Goal: Task Accomplishment & Management: Manage account settings

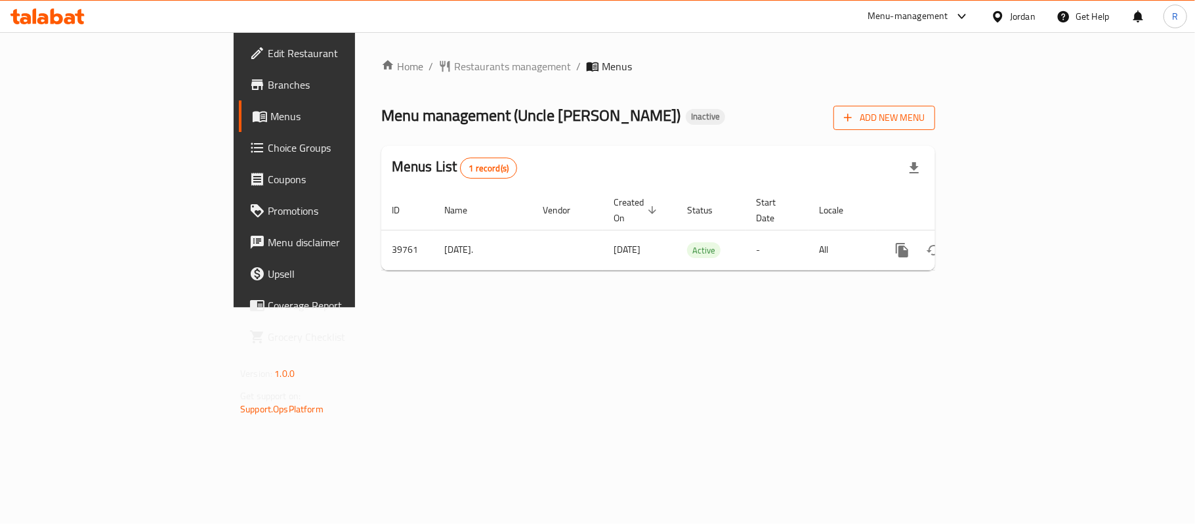
click at [924, 119] on span "Add New Menu" at bounding box center [884, 118] width 81 height 16
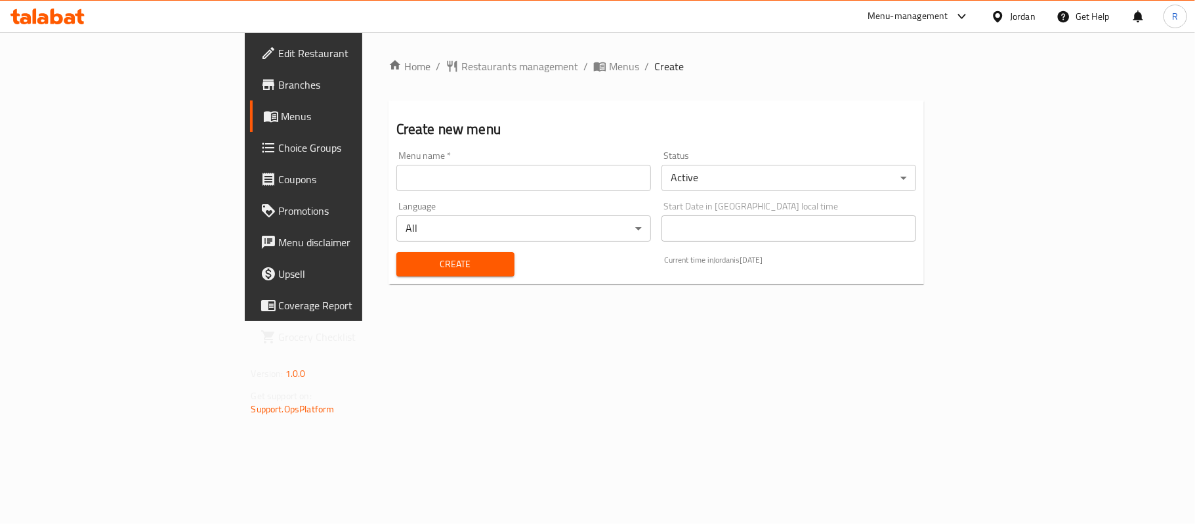
click at [479, 189] on input "text" at bounding box center [523, 178] width 255 height 26
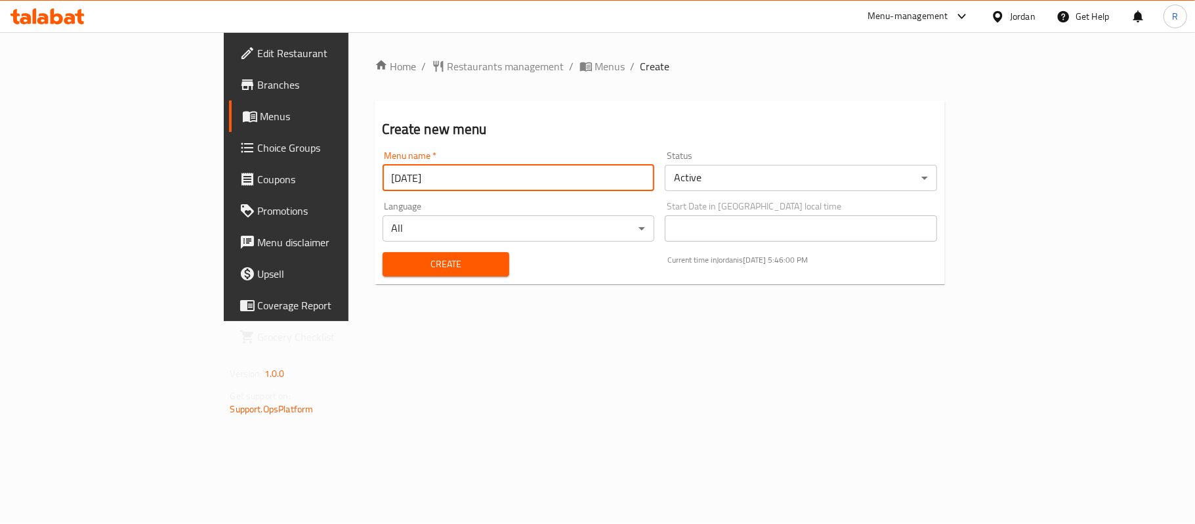
type input "[DATE]"
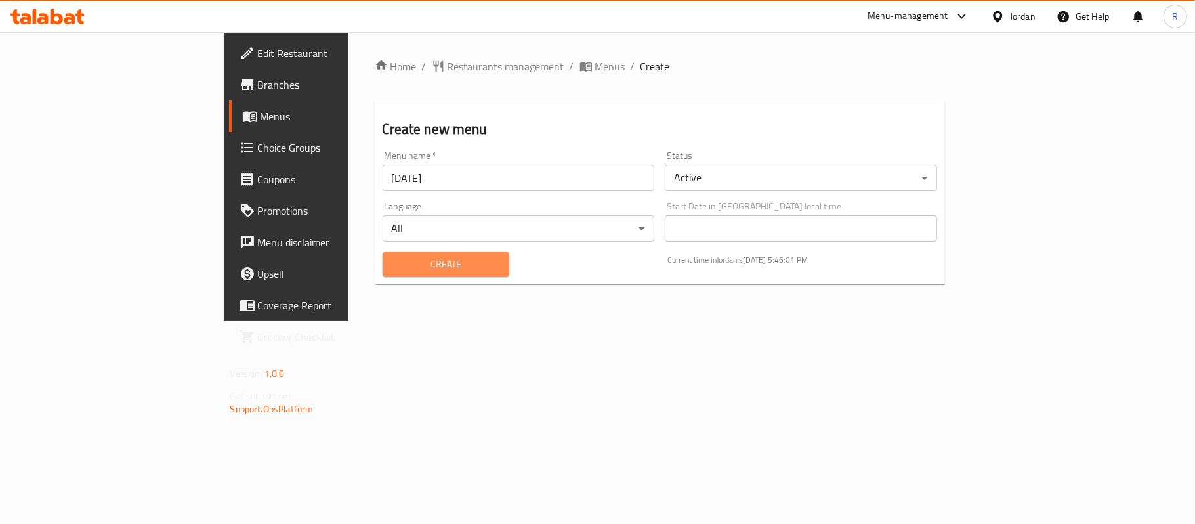
click at [444, 270] on button "Create" at bounding box center [446, 264] width 127 height 24
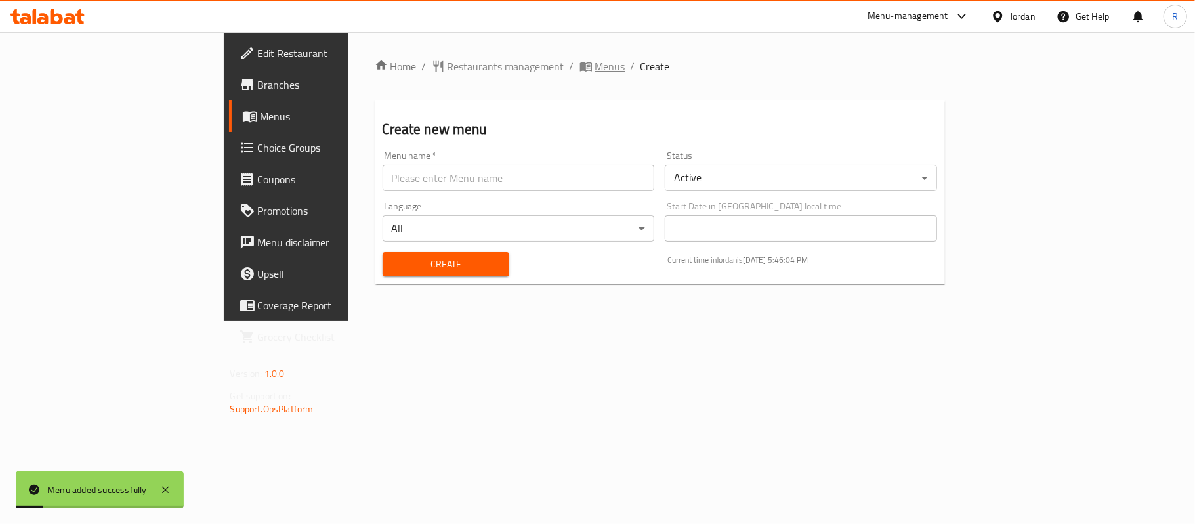
click at [595, 64] on span "Menus" at bounding box center [610, 66] width 30 height 16
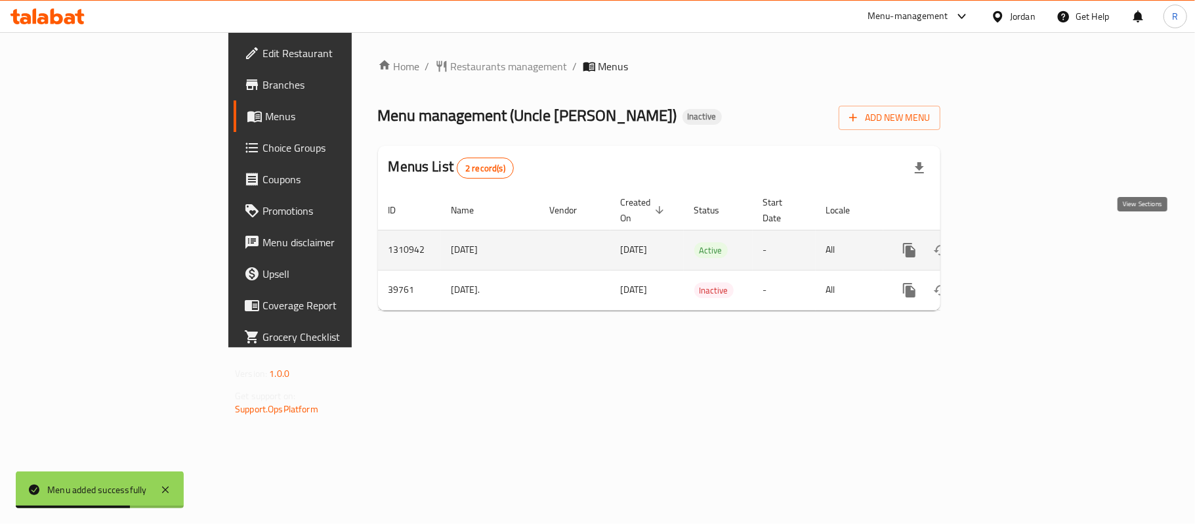
click at [1012, 242] on icon "enhanced table" at bounding box center [1004, 250] width 16 height 16
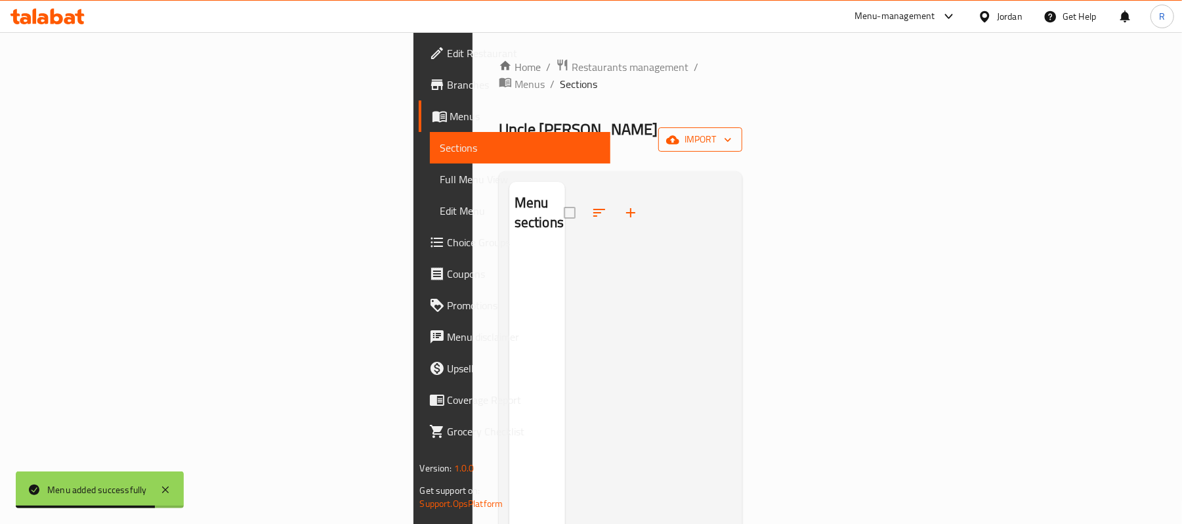
click at [732, 131] on span "import" at bounding box center [700, 139] width 63 height 16
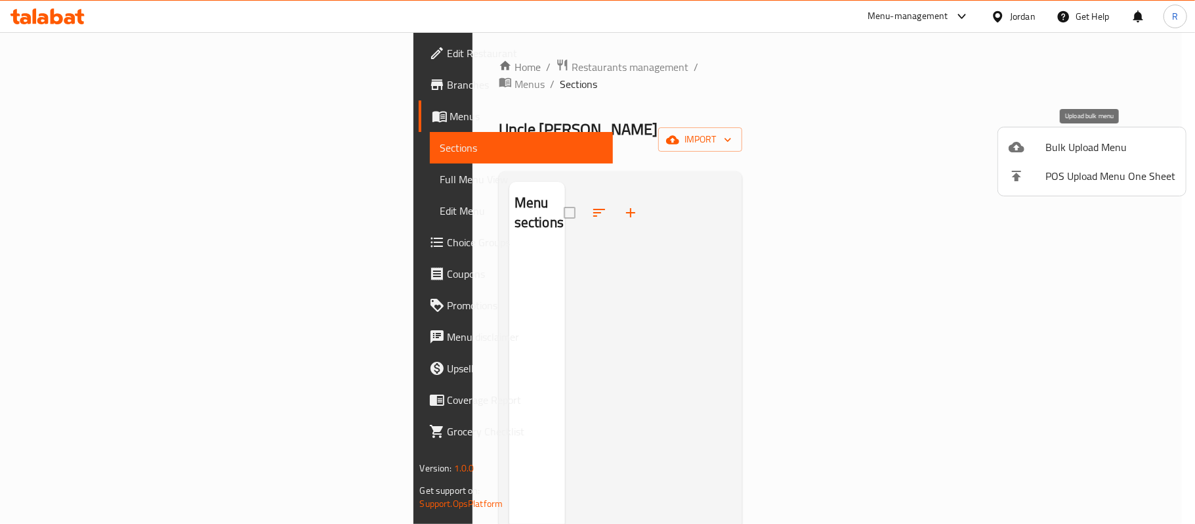
click at [1039, 150] on div at bounding box center [1026, 147] width 37 height 16
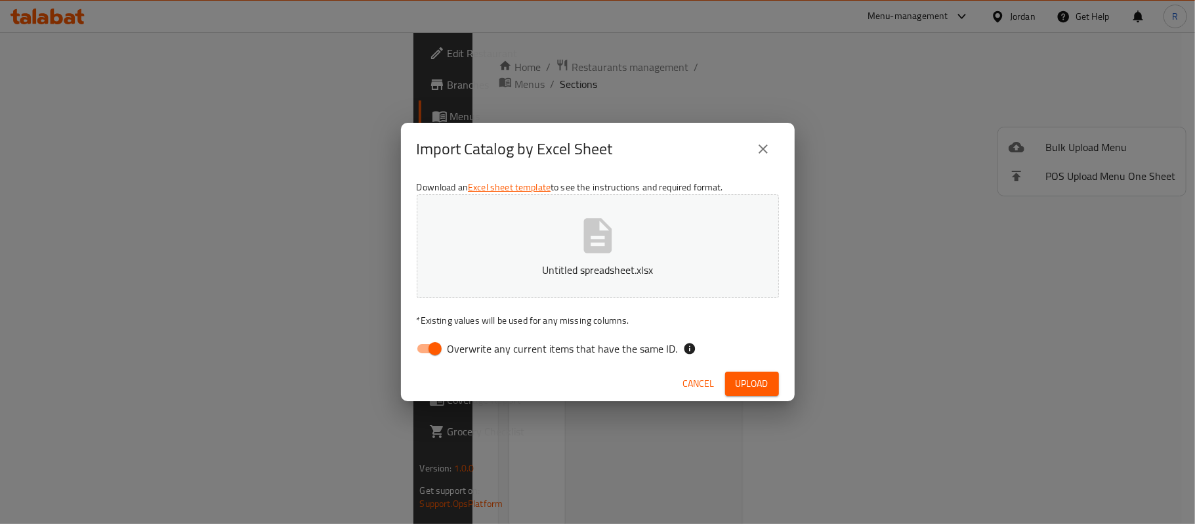
click at [423, 346] on input "Overwrite any current items that have the same ID." at bounding box center [435, 348] width 75 height 25
checkbox input "false"
click at [764, 379] on span "Upload" at bounding box center [752, 383] width 33 height 16
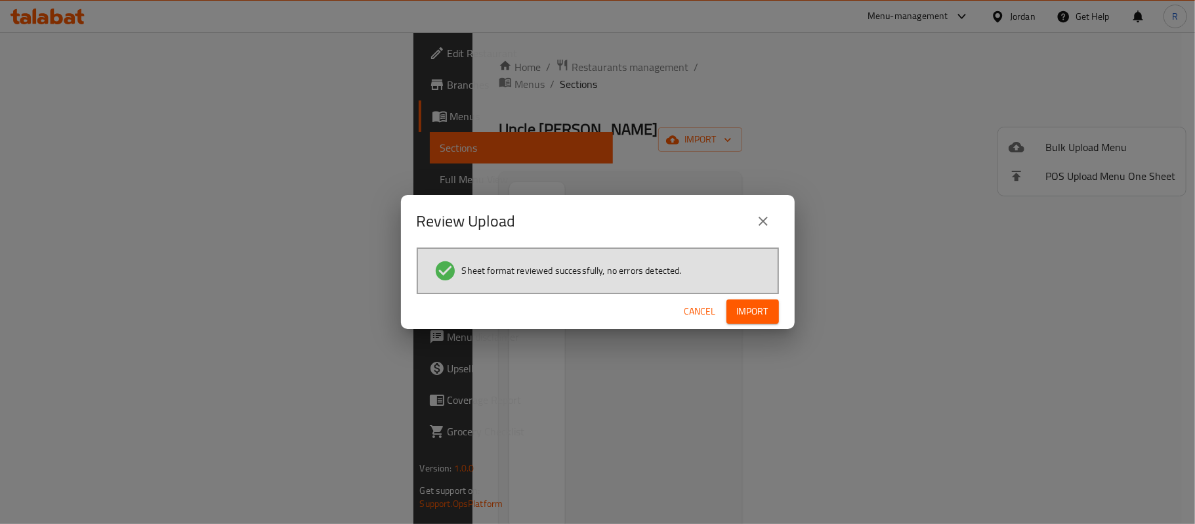
click at [760, 310] on span "Import" at bounding box center [752, 311] width 31 height 16
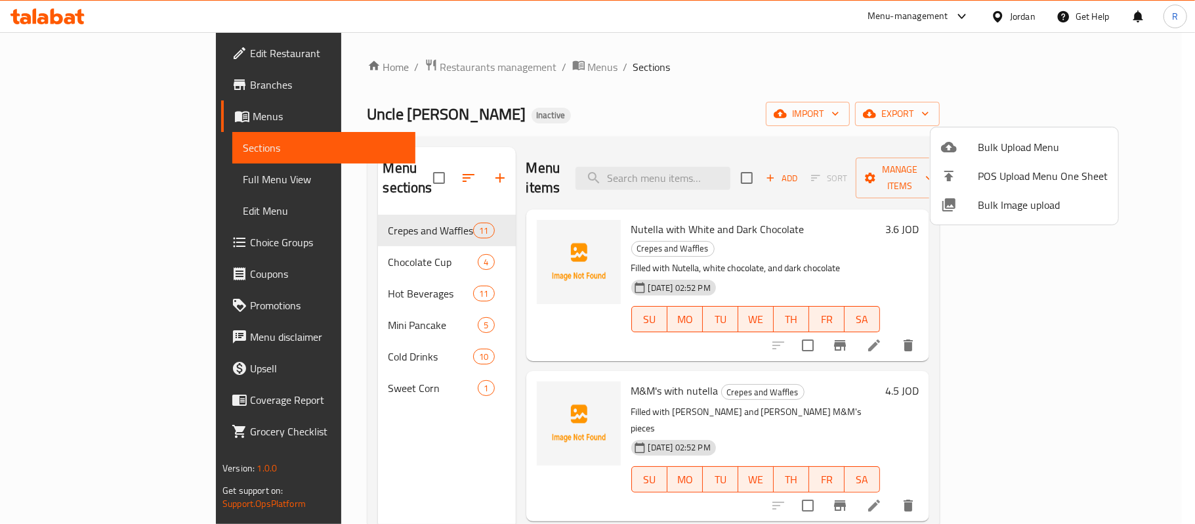
click at [290, 363] on div at bounding box center [597, 262] width 1195 height 524
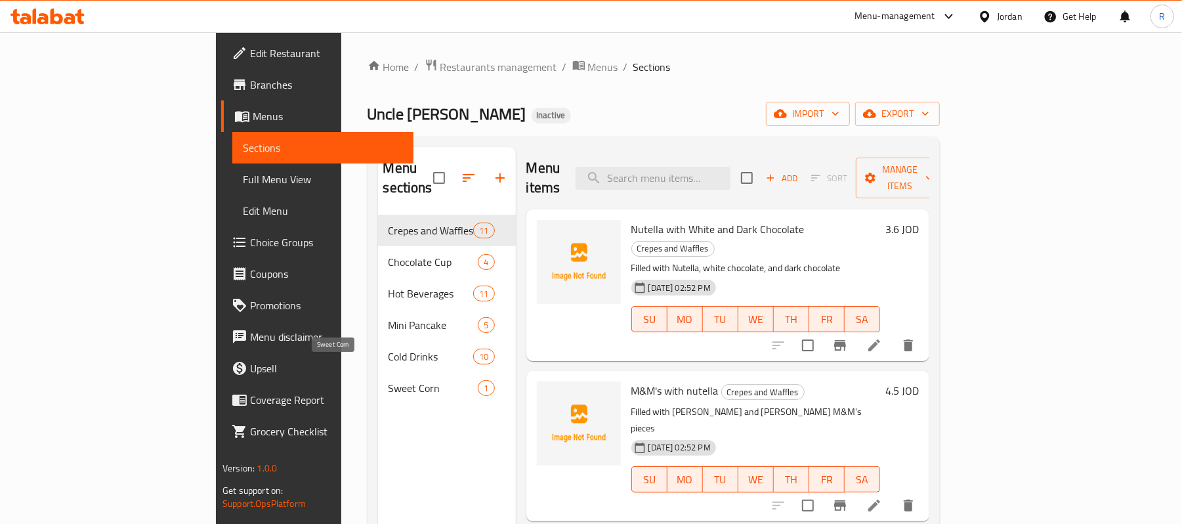
click at [388, 380] on span "Sweet Corn" at bounding box center [433, 388] width 90 height 16
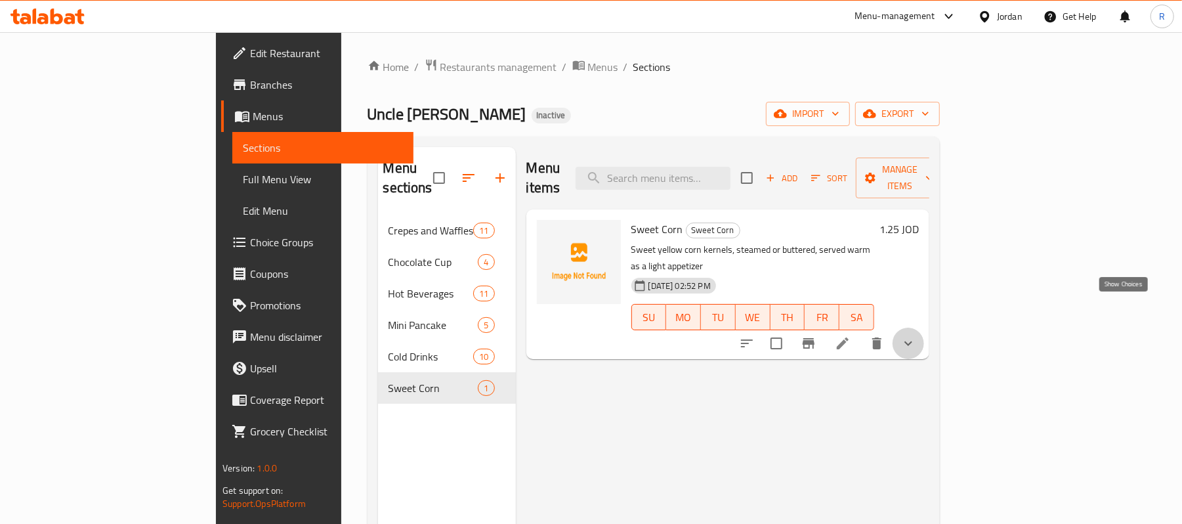
click at [916, 335] on icon "show more" at bounding box center [908, 343] width 16 height 16
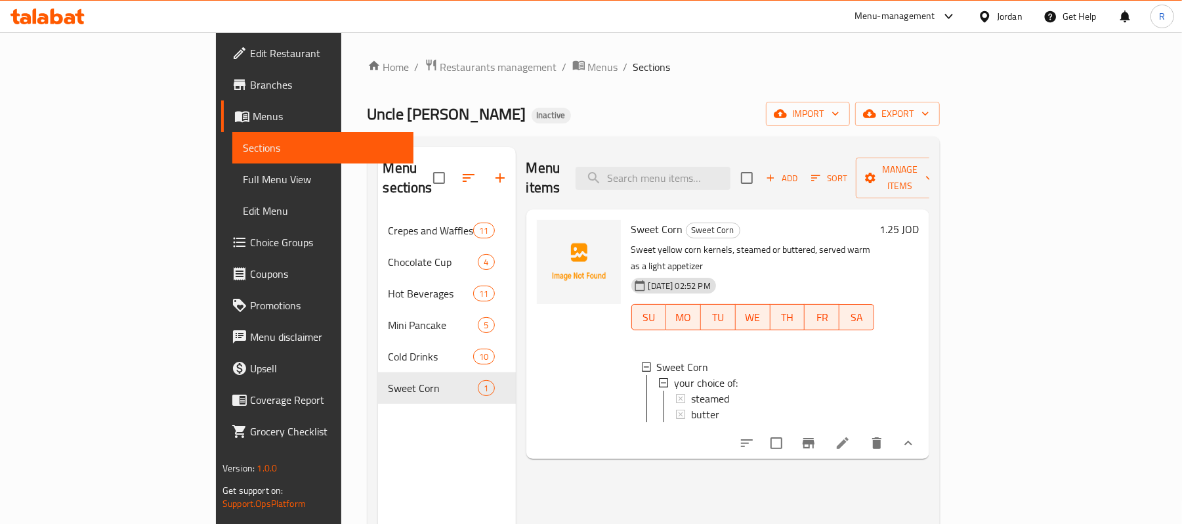
click at [848, 437] on icon at bounding box center [843, 443] width 12 height 12
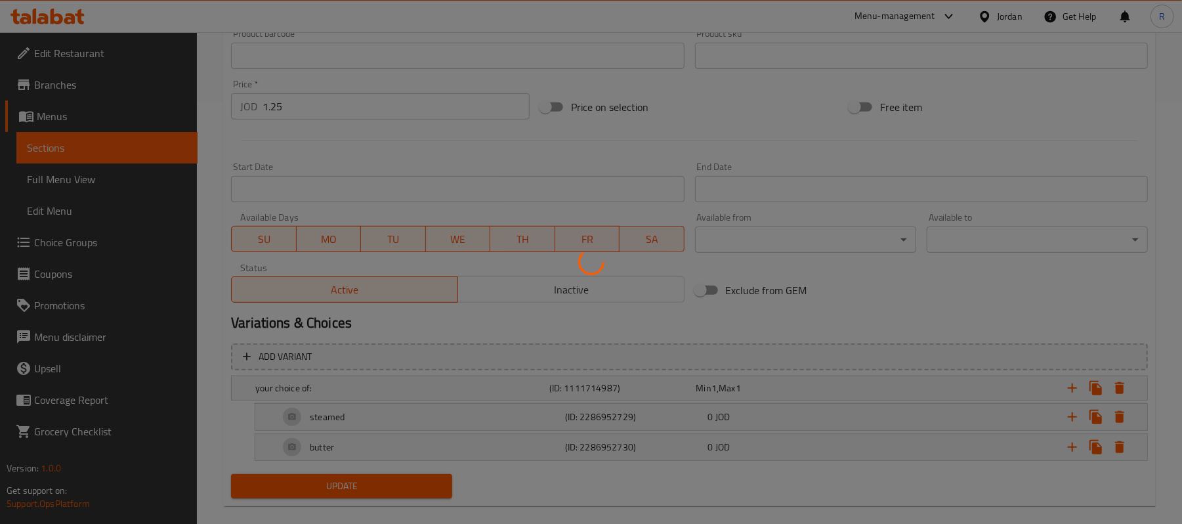
scroll to position [442, 0]
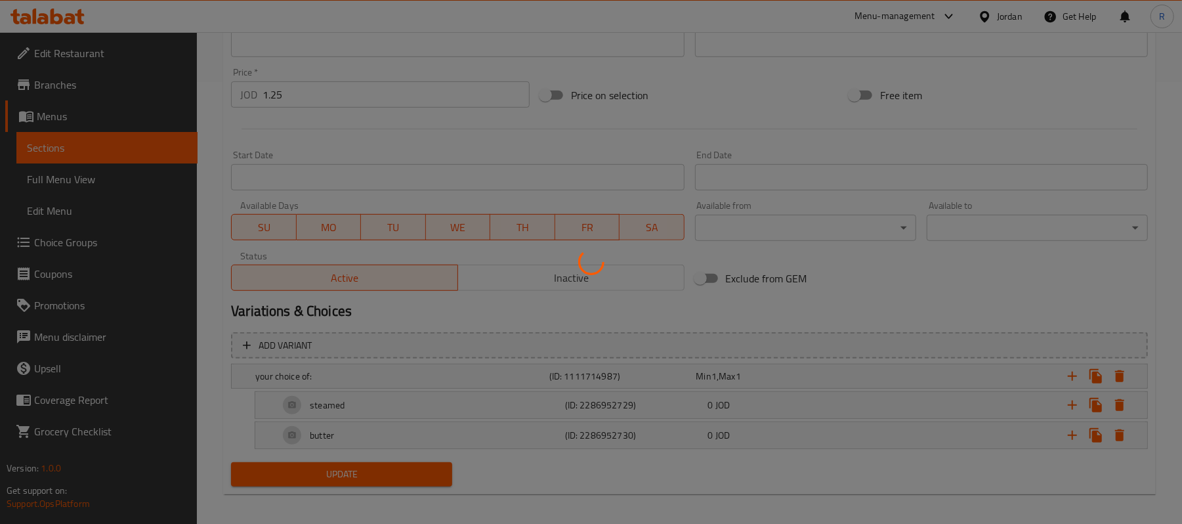
click at [523, 410] on div at bounding box center [591, 262] width 1182 height 524
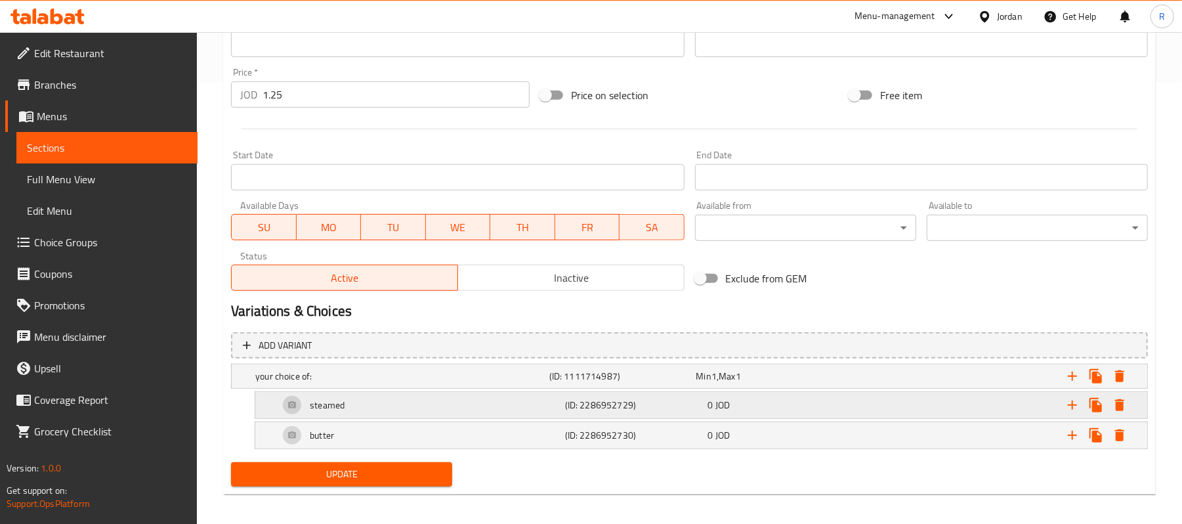
click at [524, 407] on div "steamed" at bounding box center [419, 404] width 286 height 31
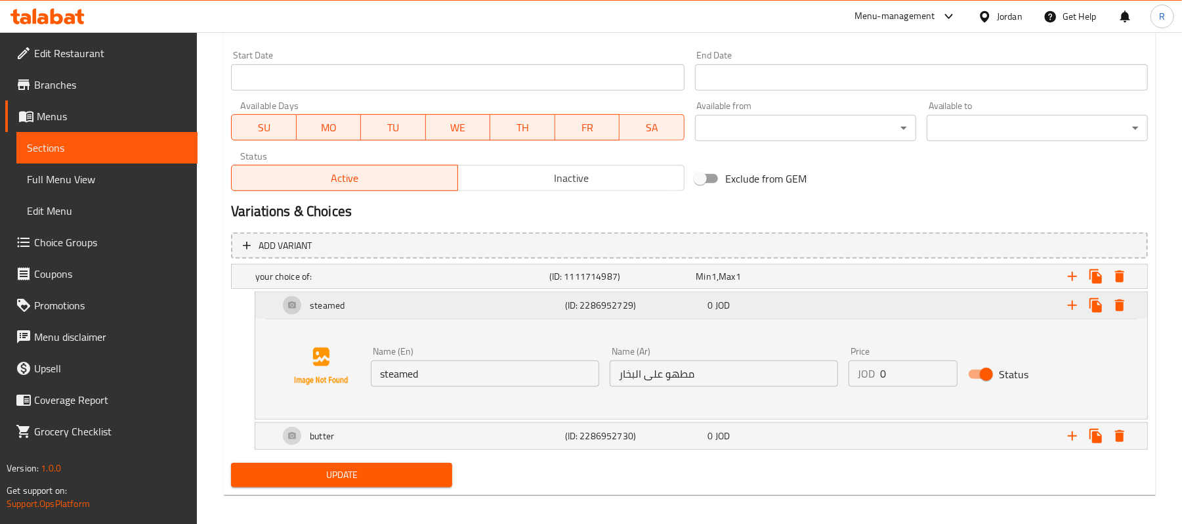
scroll to position [550, 0]
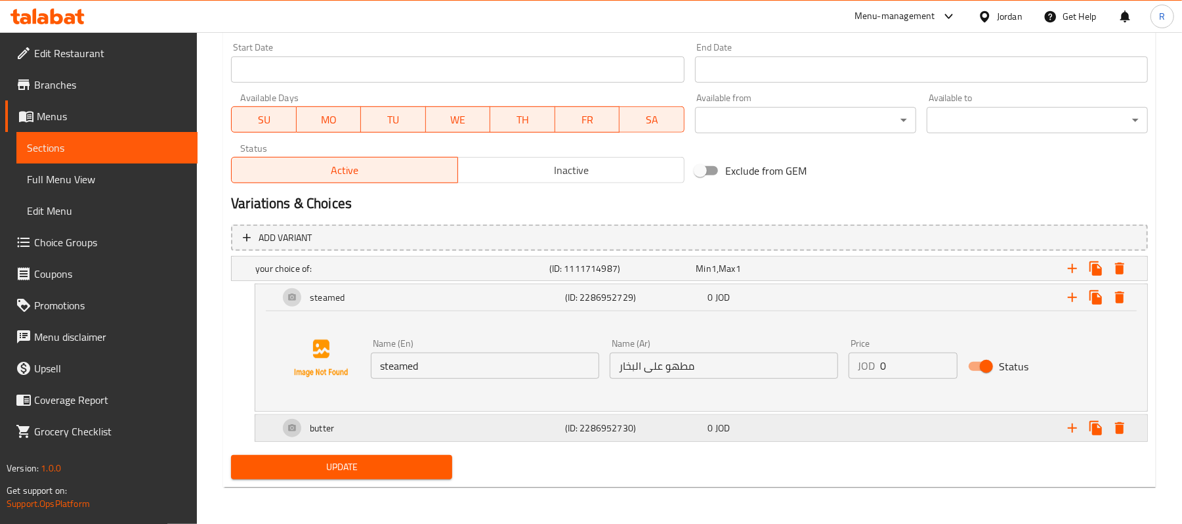
click at [549, 432] on div "butter" at bounding box center [419, 427] width 286 height 31
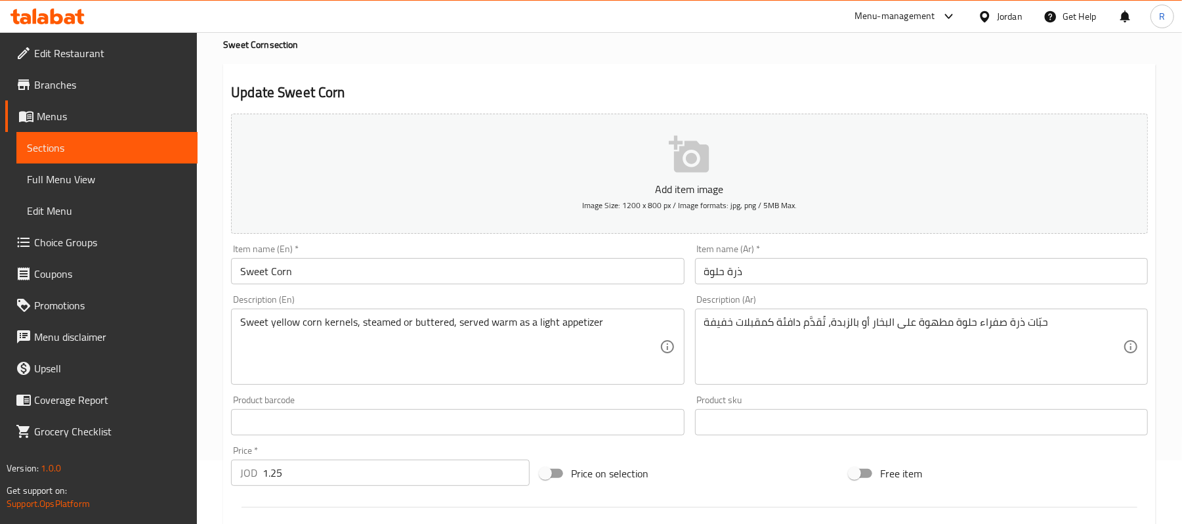
scroll to position [0, 0]
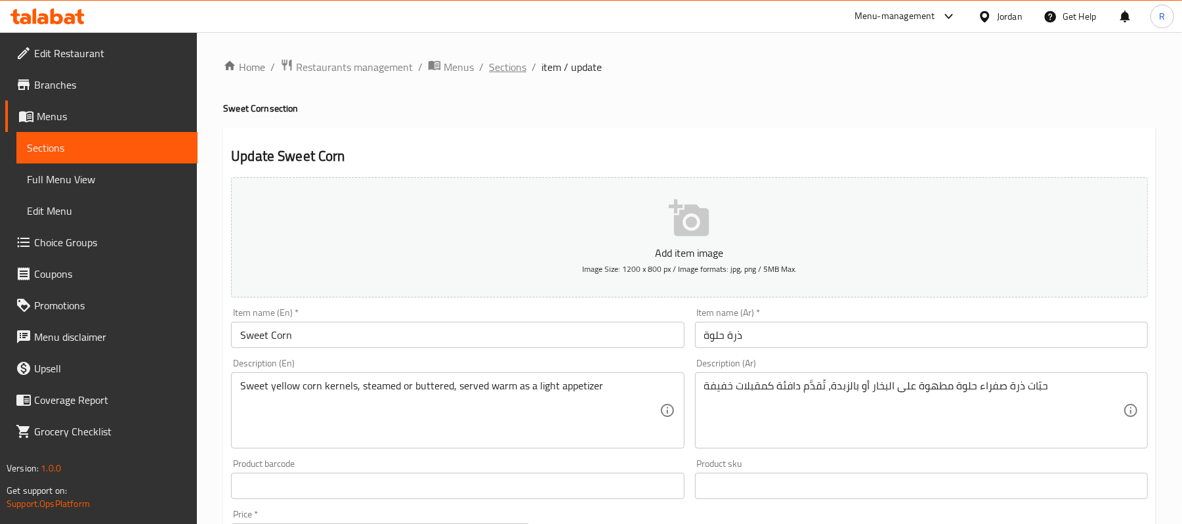
click at [505, 72] on span "Sections" at bounding box center [507, 67] width 37 height 16
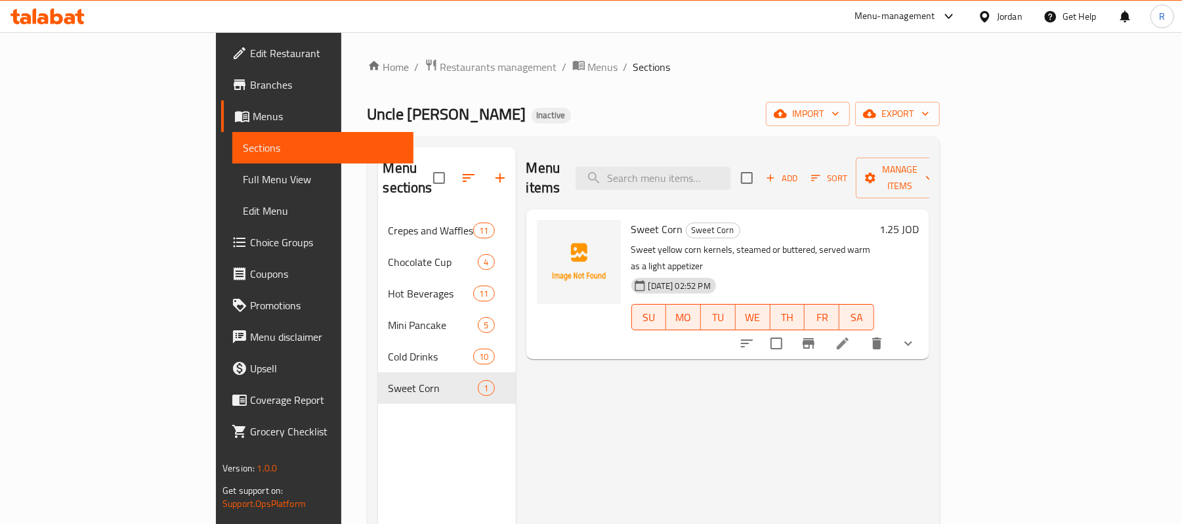
click at [243, 178] on span "Full Menu View" at bounding box center [323, 179] width 160 height 16
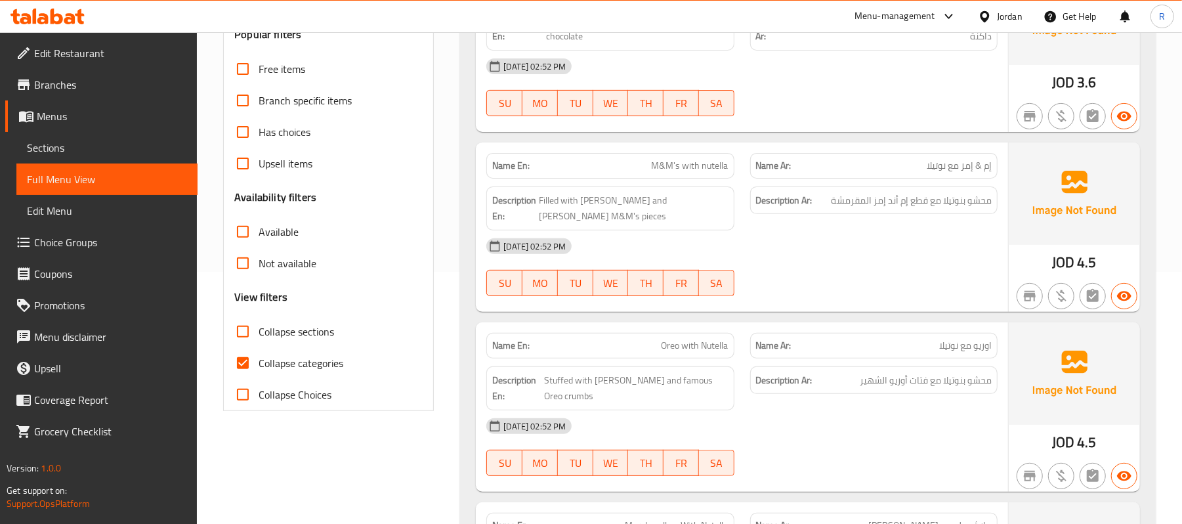
scroll to position [262, 0]
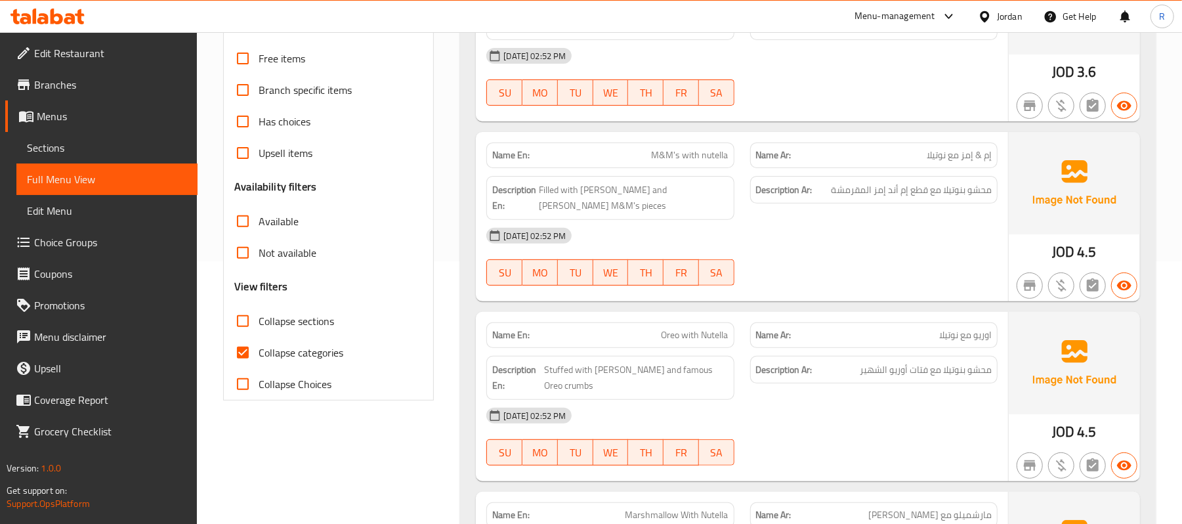
click at [243, 348] on input "Collapse categories" at bounding box center [242, 352] width 31 height 31
checkbox input "false"
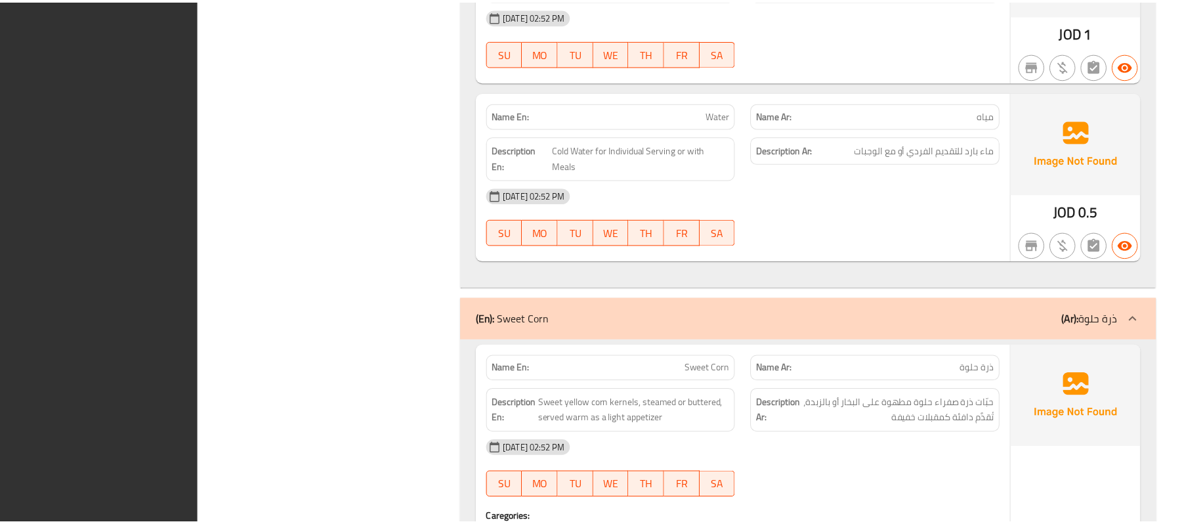
scroll to position [7657, 0]
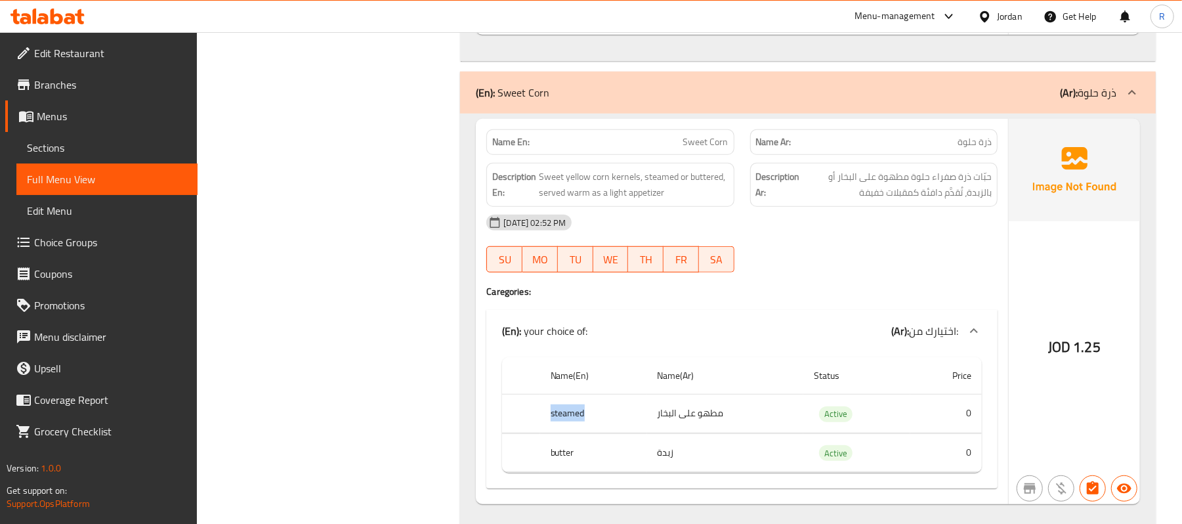
drag, startPoint x: 592, startPoint y: 413, endPoint x: 551, endPoint y: 418, distance: 40.9
click at [551, 418] on th "steamed" at bounding box center [593, 413] width 107 height 39
copy th "steamed"
click at [156, 106] on link "Menus" at bounding box center [101, 115] width 192 height 31
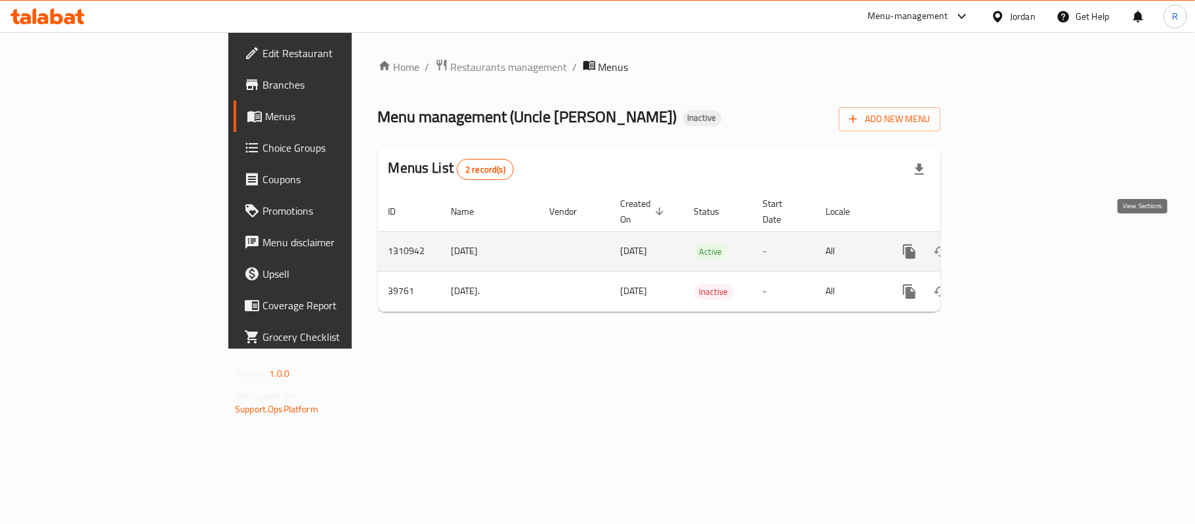
click at [1010, 245] on icon "enhanced table" at bounding box center [1004, 251] width 12 height 12
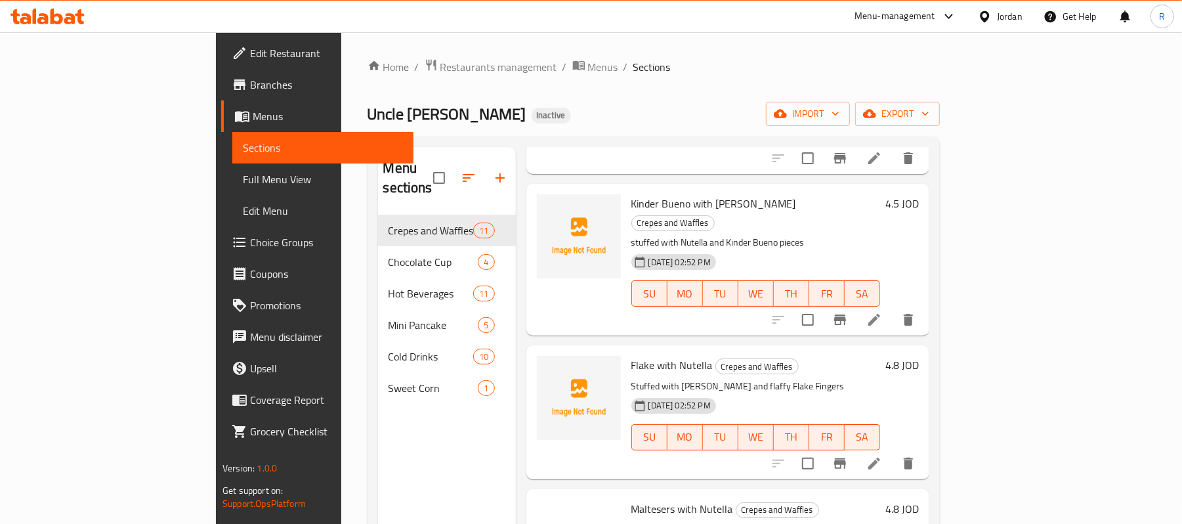
scroll to position [699, 0]
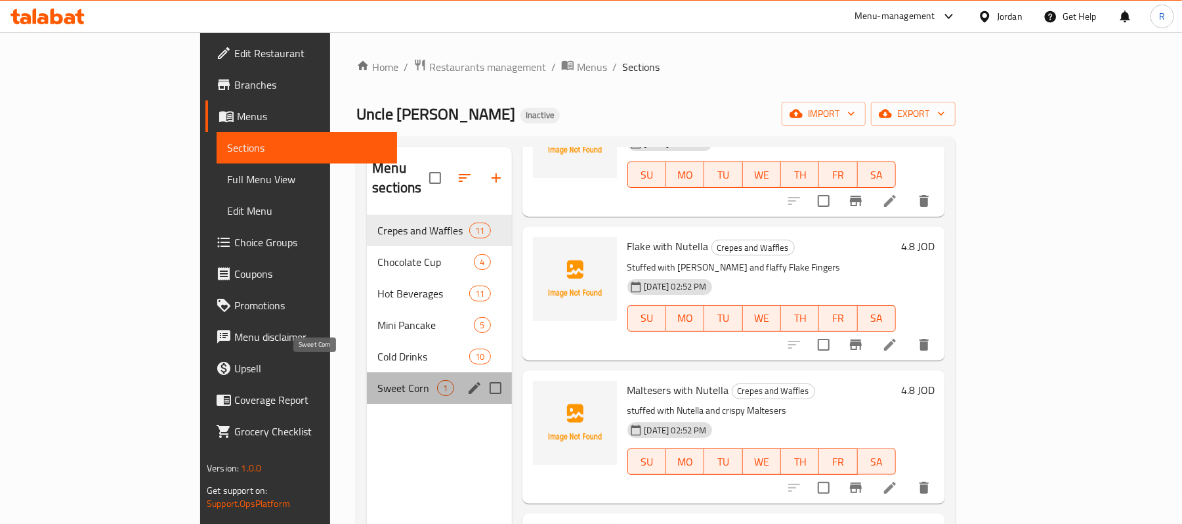
click at [377, 380] on span "Sweet Corn" at bounding box center [407, 388] width 60 height 16
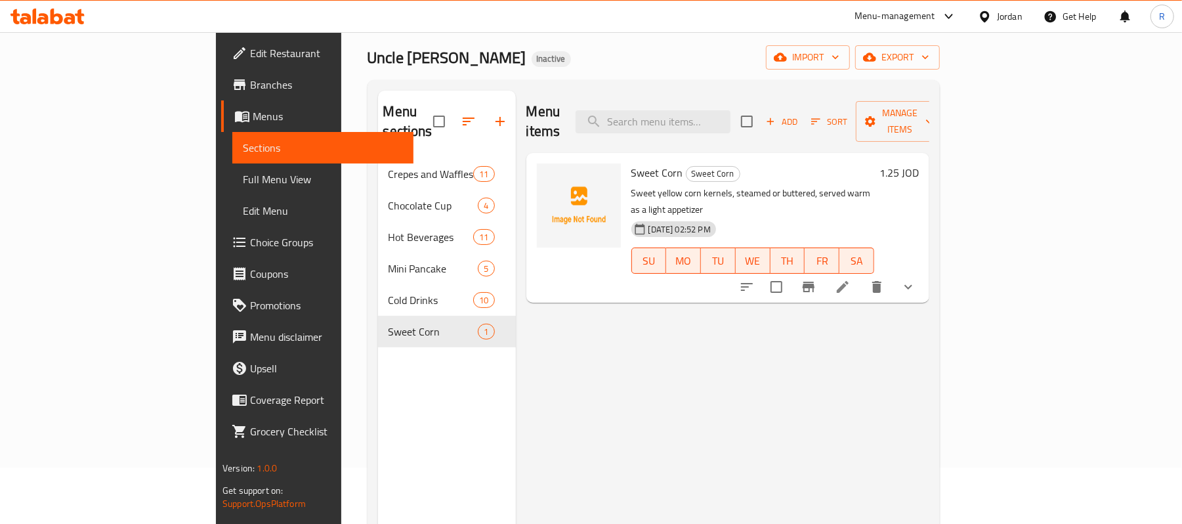
scroll to position [87, 0]
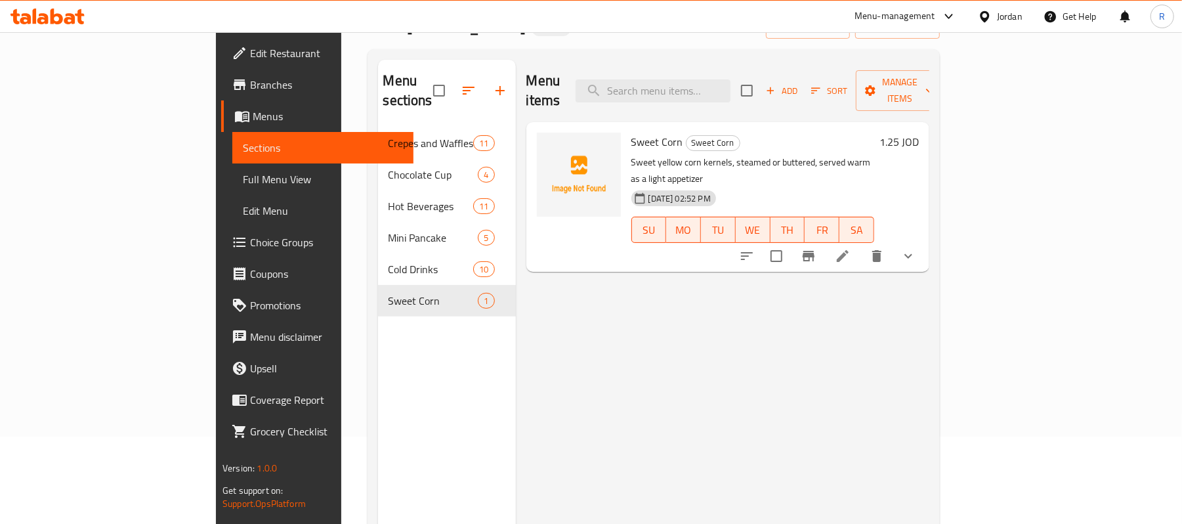
click at [861, 244] on li at bounding box center [842, 256] width 37 height 24
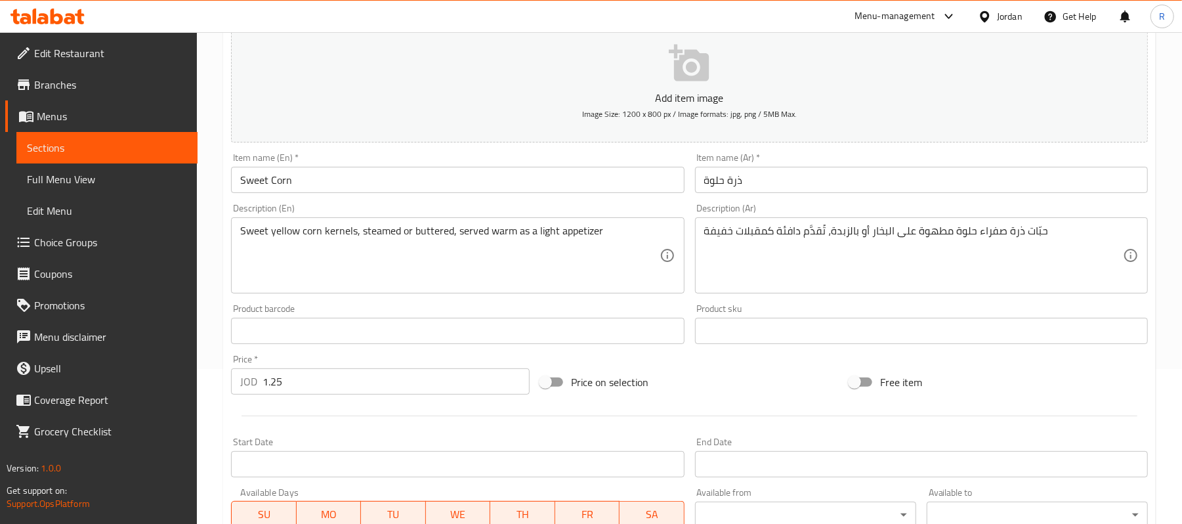
scroll to position [450, 0]
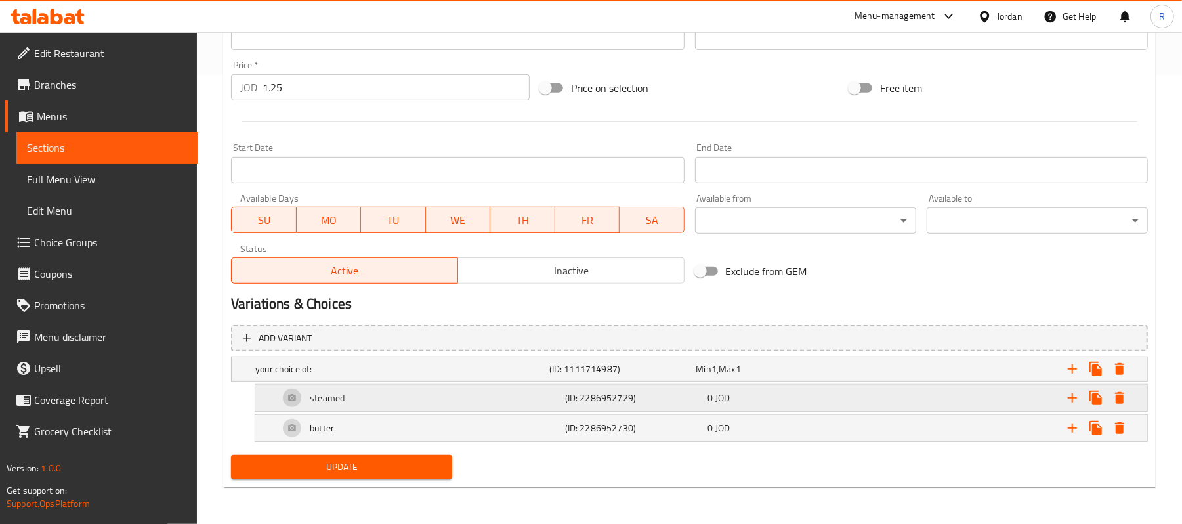
click at [654, 402] on h5 "(ID: 2286952729)" at bounding box center [634, 397] width 138 height 13
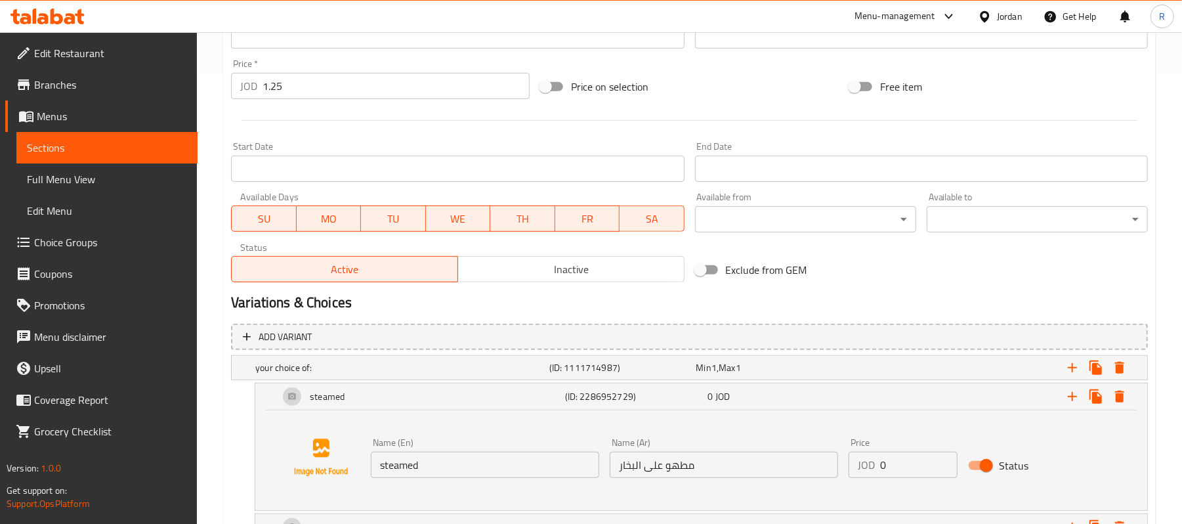
click at [676, 467] on input "مطهو على البخار" at bounding box center [724, 464] width 228 height 26
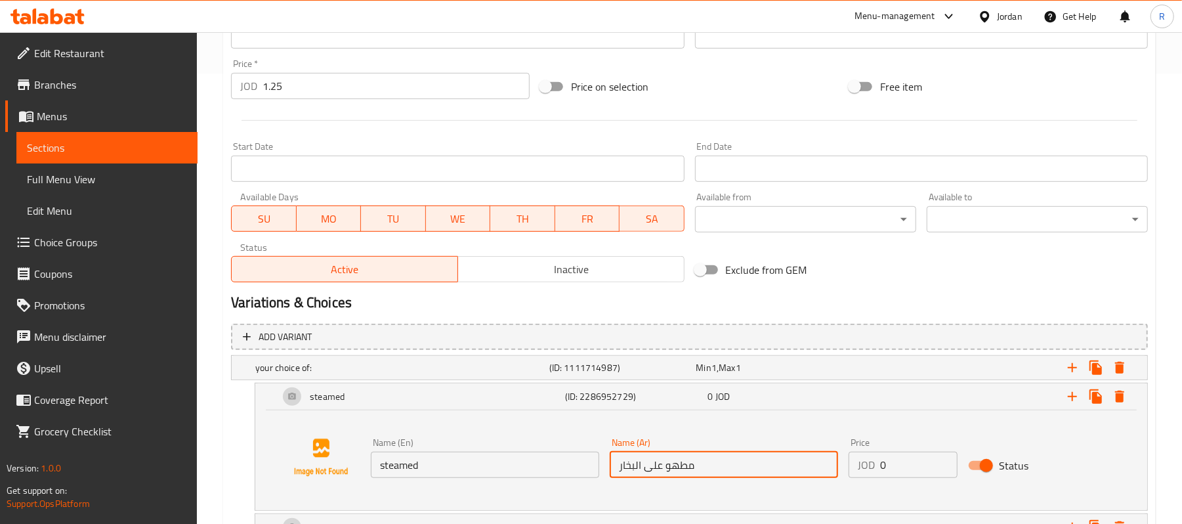
click at [676, 467] on input "مطهو على البخار" at bounding box center [724, 464] width 228 height 26
type input "على البخار"
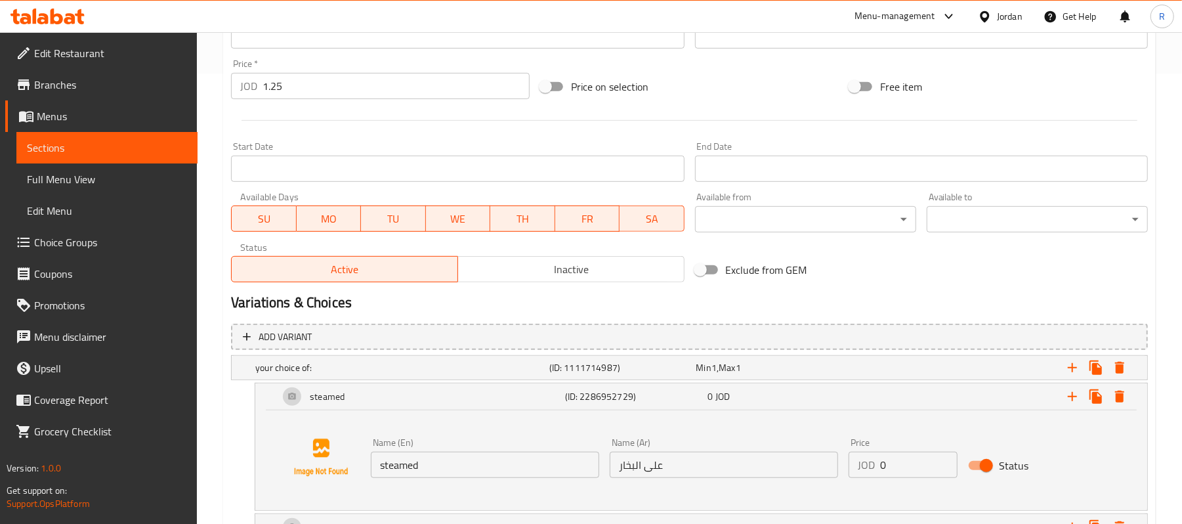
click at [247, 439] on div "steamed (ID: 2286952729) 0 JOD Name (En) steamed Name (En) Name (Ar) على البخار…" at bounding box center [689, 447] width 917 height 128
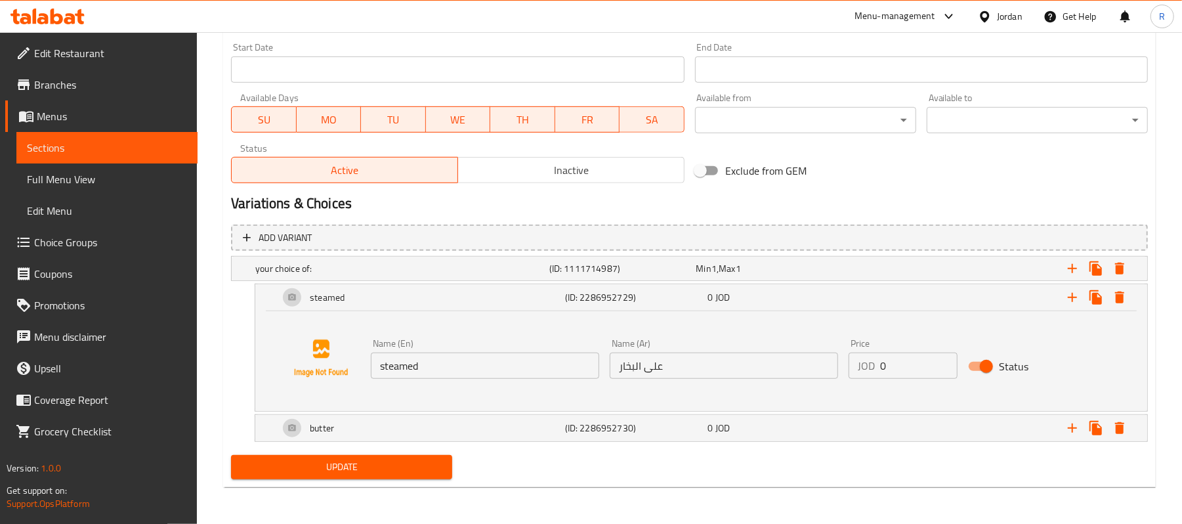
scroll to position [550, 0]
click at [332, 455] on button "Update" at bounding box center [341, 467] width 221 height 24
click at [85, 181] on span "Full Menu View" at bounding box center [107, 179] width 160 height 16
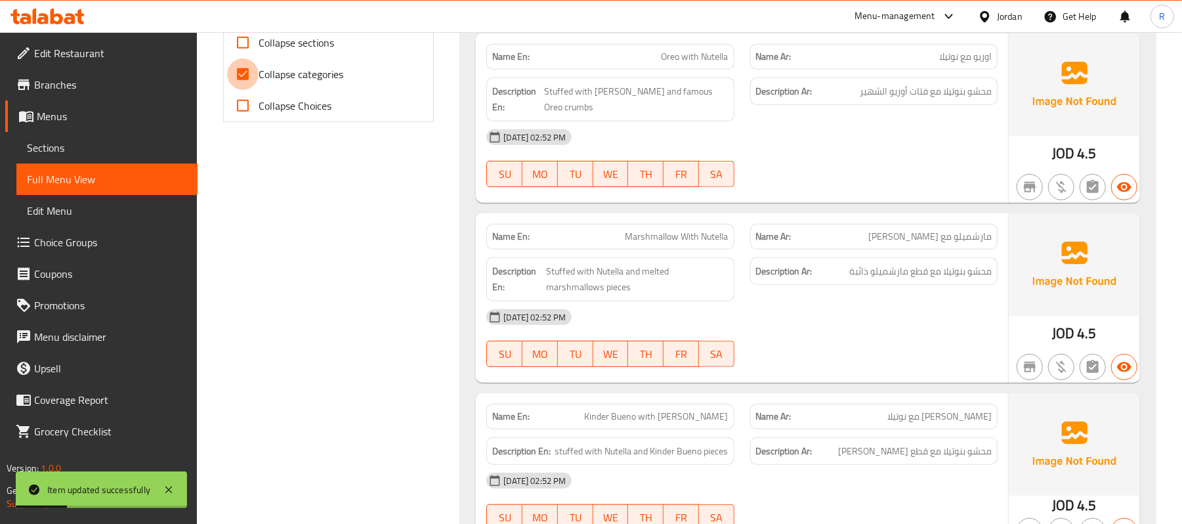
click at [239, 77] on input "Collapse categories" at bounding box center [242, 73] width 31 height 31
checkbox input "false"
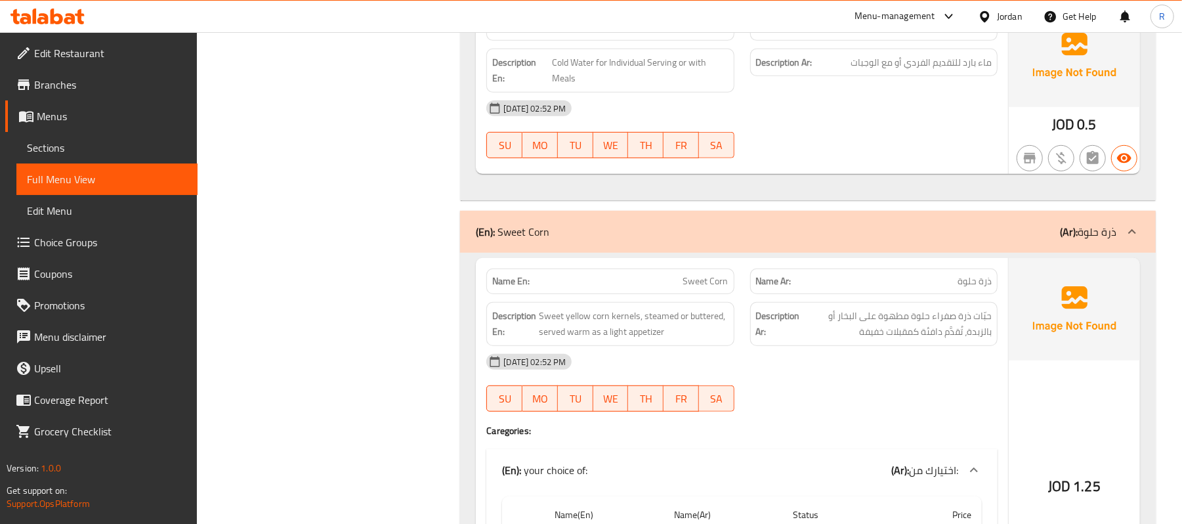
scroll to position [7220, 0]
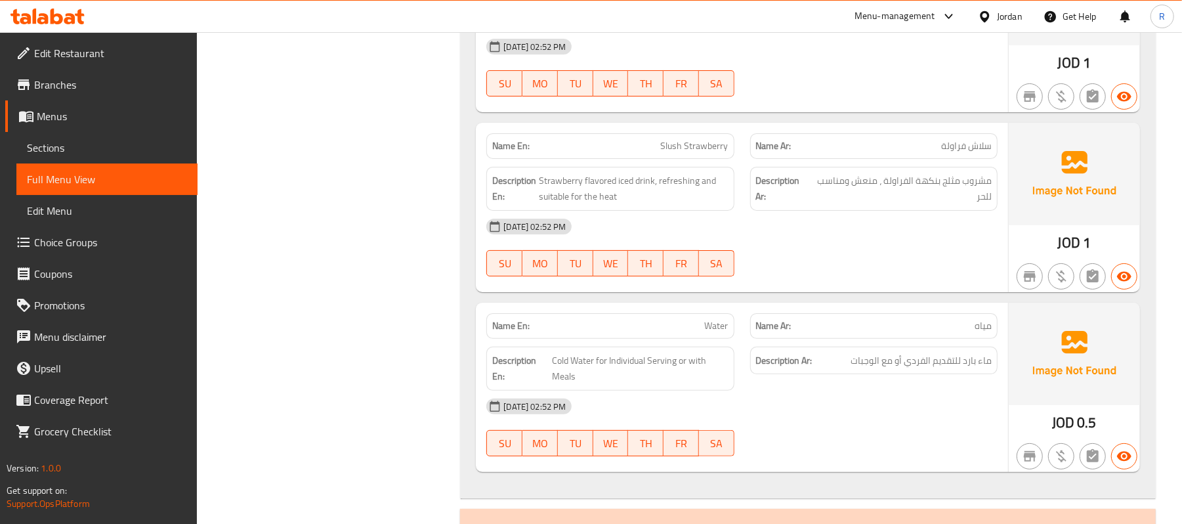
click at [988, 11] on icon at bounding box center [985, 17] width 14 height 14
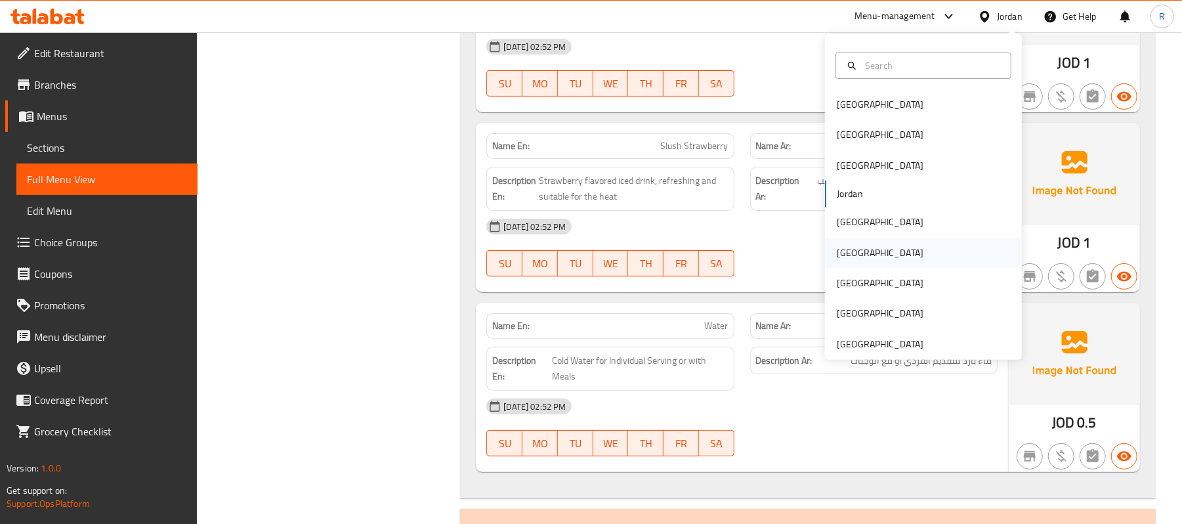
click at [854, 253] on div "[GEOGRAPHIC_DATA]" at bounding box center [880, 253] width 108 height 30
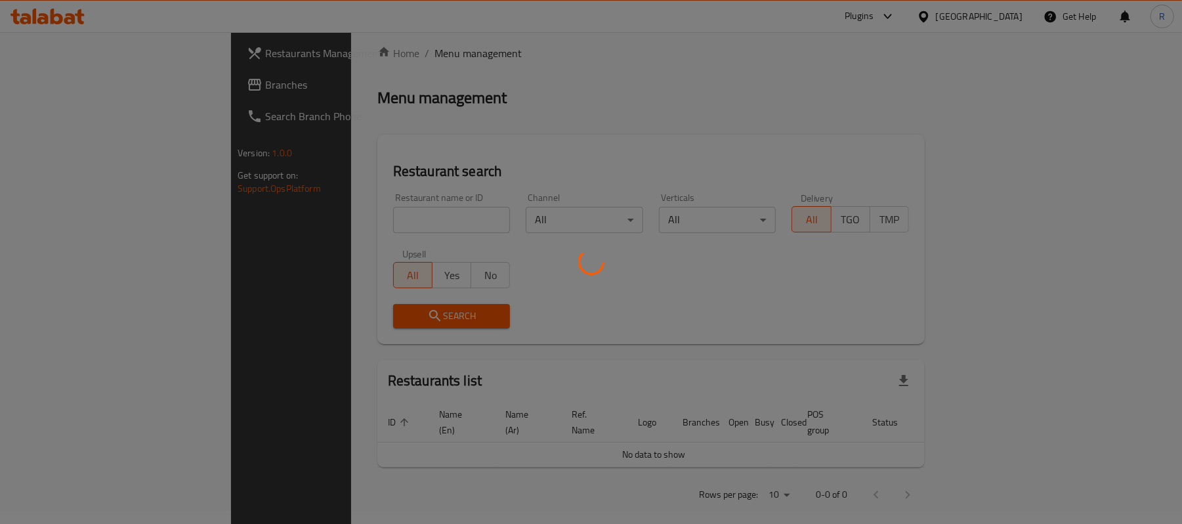
scroll to position [455, 0]
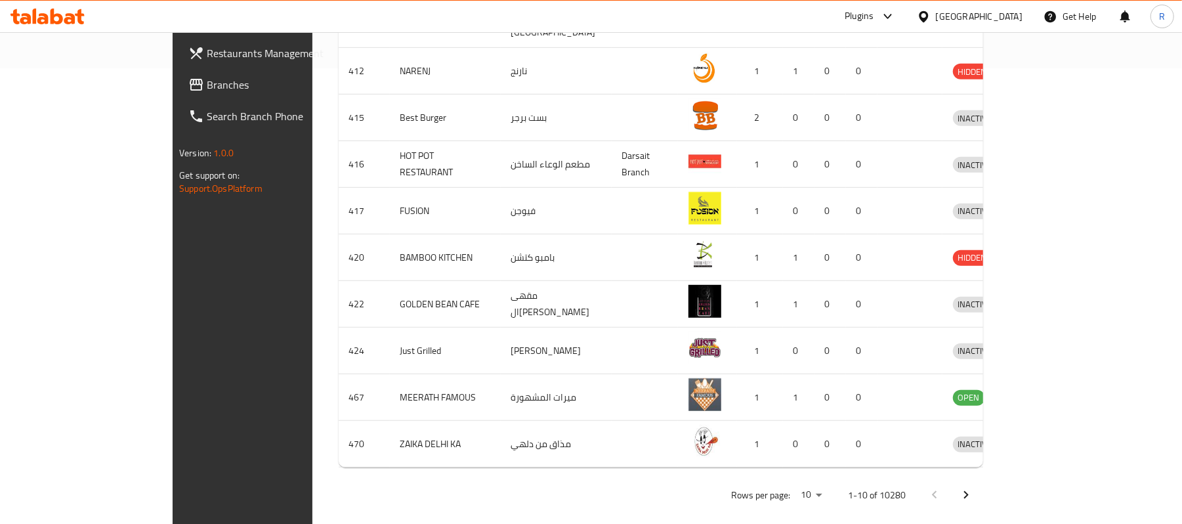
click at [207, 87] on span "Branches" at bounding box center [283, 85] width 153 height 16
